Goal: Transaction & Acquisition: Purchase product/service

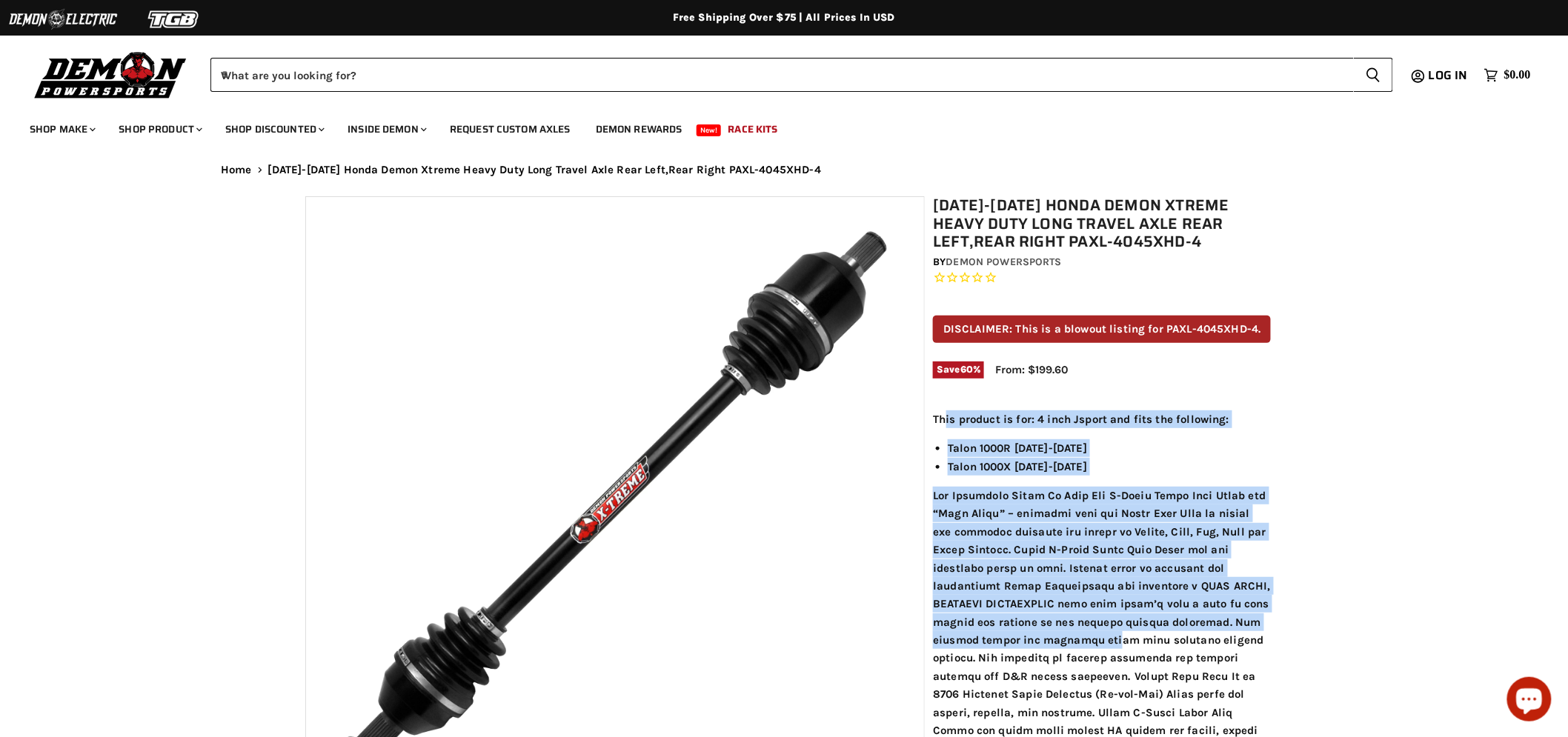
drag, startPoint x: 1041, startPoint y: 535, endPoint x: 1135, endPoint y: 639, distance: 140.2
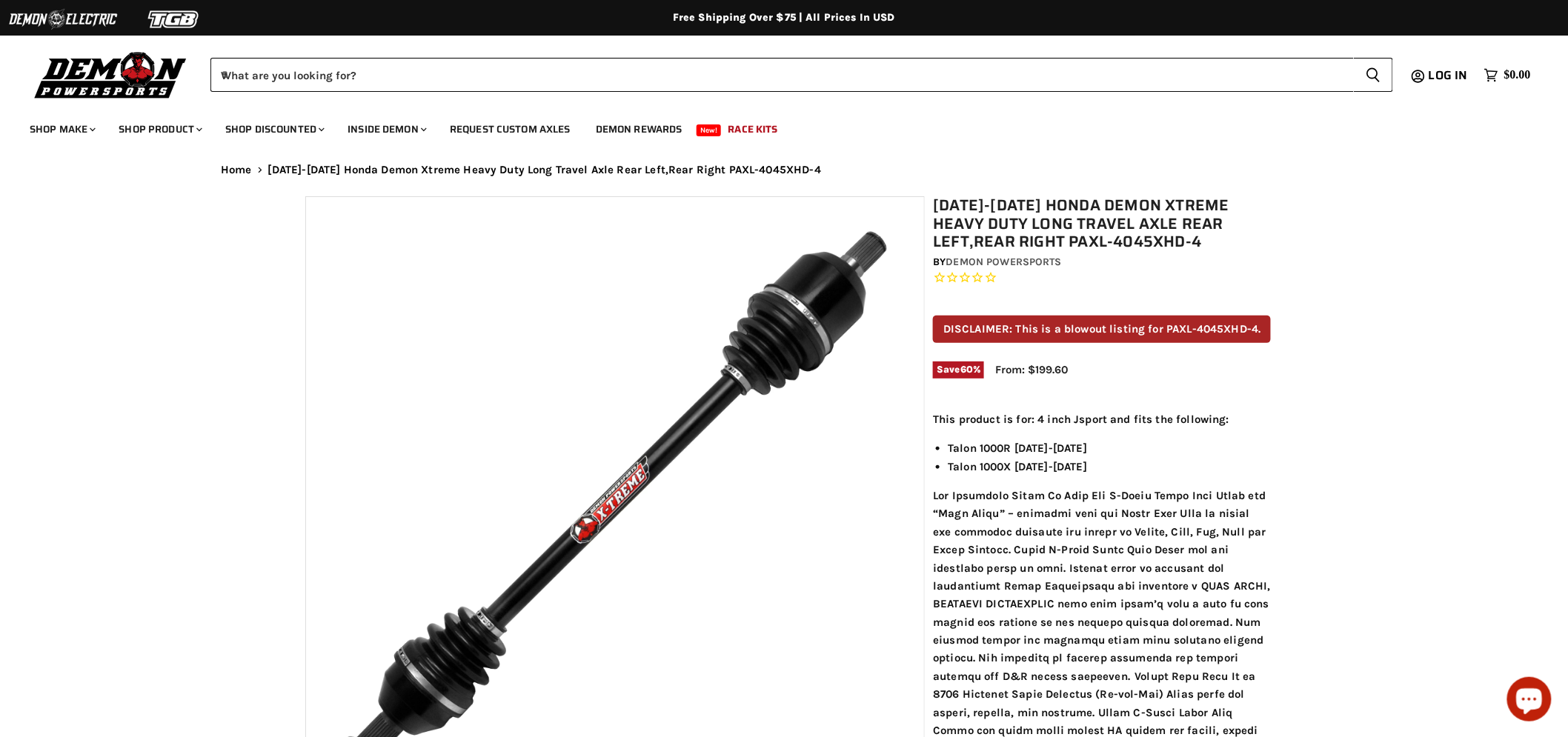
drag, startPoint x: 1114, startPoint y: 234, endPoint x: 934, endPoint y: 185, distance: 186.6
copy h1 "[DATE]-[DATE] Honda Demon Xtreme Heavy Duty Long Travel Axle Rear Left,Rear Rig…"
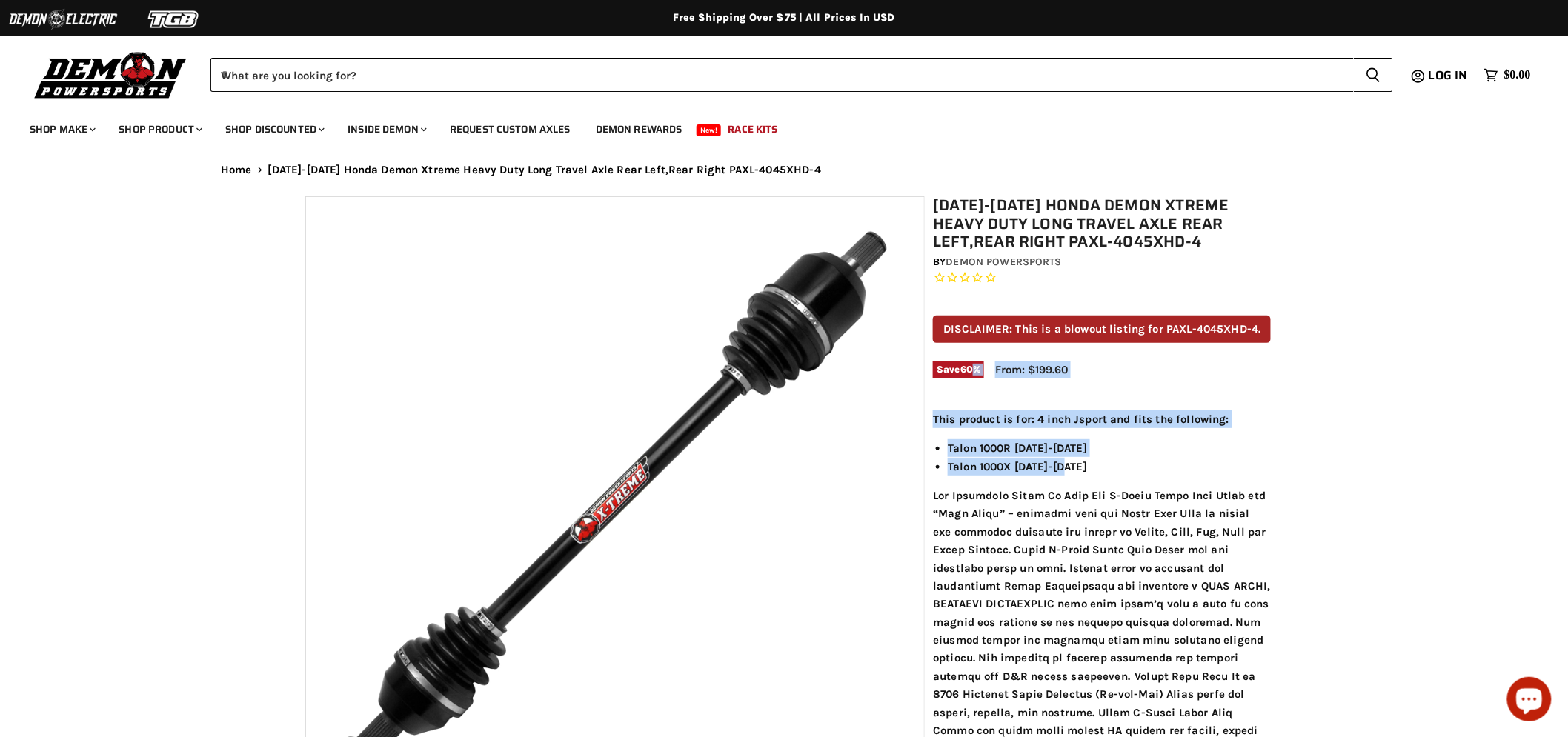
drag, startPoint x: 1157, startPoint y: 458, endPoint x: 986, endPoint y: 381, distance: 187.5
